Goal: Task Accomplishment & Management: Manage account settings

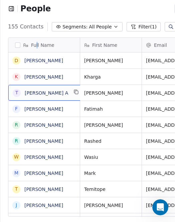
drag, startPoint x: 56, startPoint y: 95, endPoint x: 37, endPoint y: 34, distance: 63.7
click at [37, 34] on div "Full Name D [PERSON_NAME] K [PERSON_NAME] T [PERSON_NAME] [PERSON_NAME] R [PERS…" at bounding box center [139, 129] width 279 height 195
drag, startPoint x: 57, startPoint y: 94, endPoint x: 47, endPoint y: 89, distance: 10.6
click at [47, 89] on div "T [PERSON_NAME] A" at bounding box center [40, 93] width 55 height 8
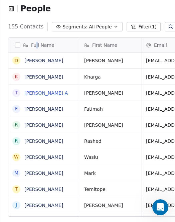
click at [31, 94] on link "[PERSON_NAME] A" at bounding box center [45, 92] width 43 height 5
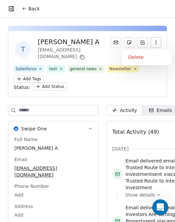
click at [153, 42] on icon "button" at bounding box center [155, 42] width 5 height 5
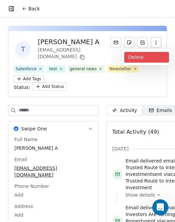
click at [138, 56] on div "Delete" at bounding box center [146, 57] width 45 height 11
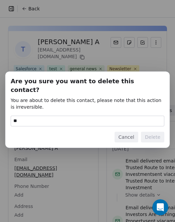
type input "*"
click at [123, 134] on button "Cancel" at bounding box center [127, 137] width 24 height 11
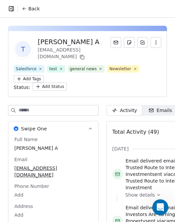
click at [22, 5] on button "Back" at bounding box center [31, 9] width 26 height 12
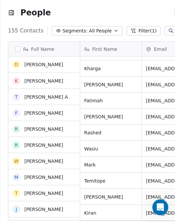
scroll to position [12, 0]
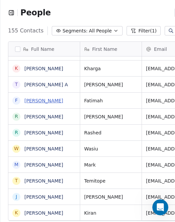
click at [48, 103] on link "[PERSON_NAME]" at bounding box center [43, 100] width 39 height 5
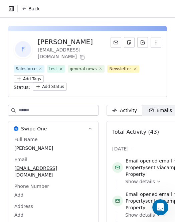
click at [29, 7] on span "Back" at bounding box center [33, 8] width 11 height 7
